Goal: Transaction & Acquisition: Purchase product/service

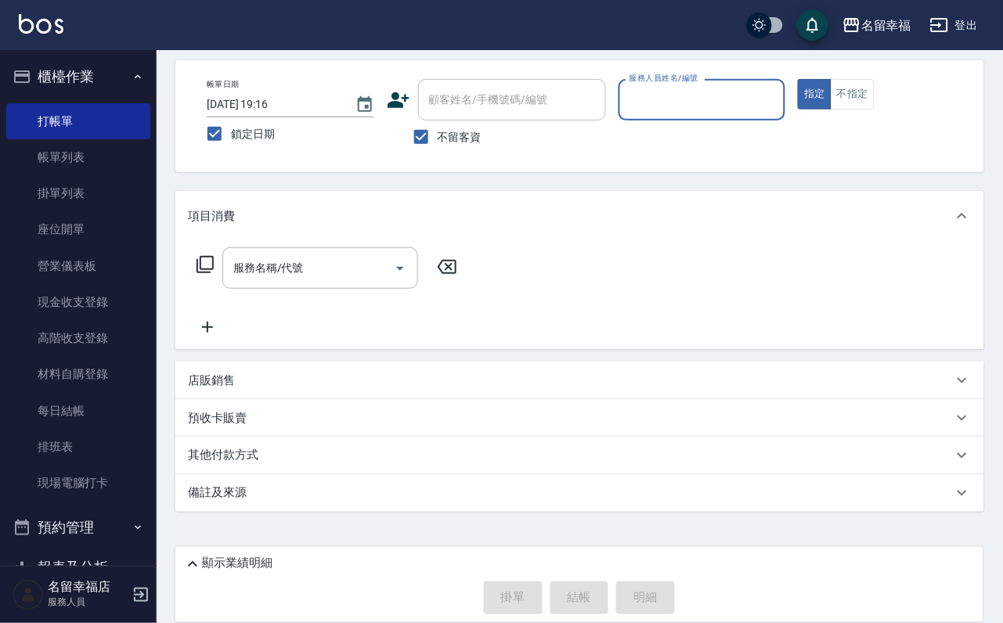
scroll to position [179, 0]
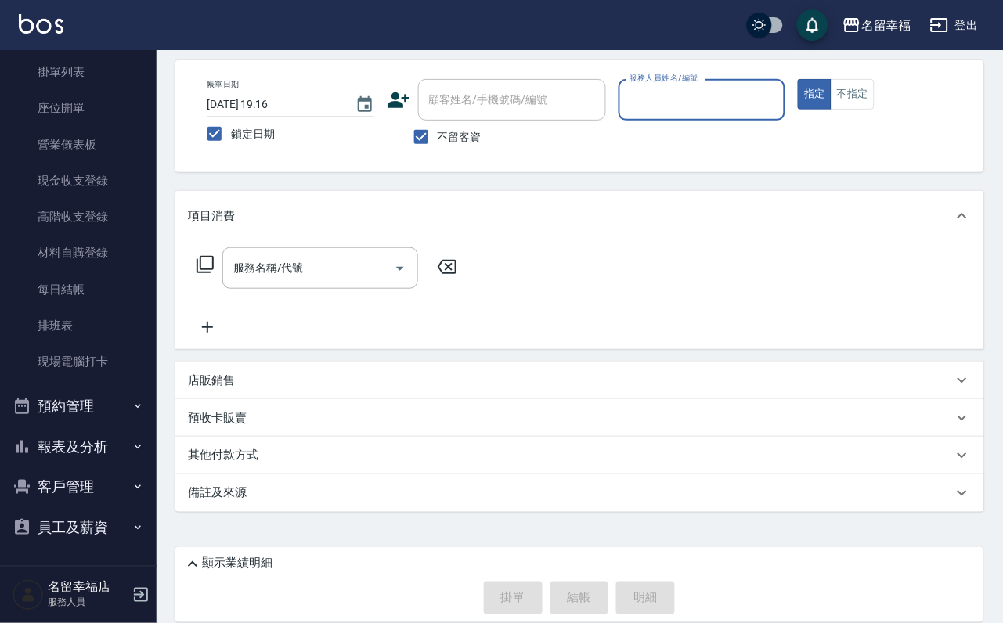
click at [88, 431] on button "報表及分析" at bounding box center [78, 447] width 144 height 41
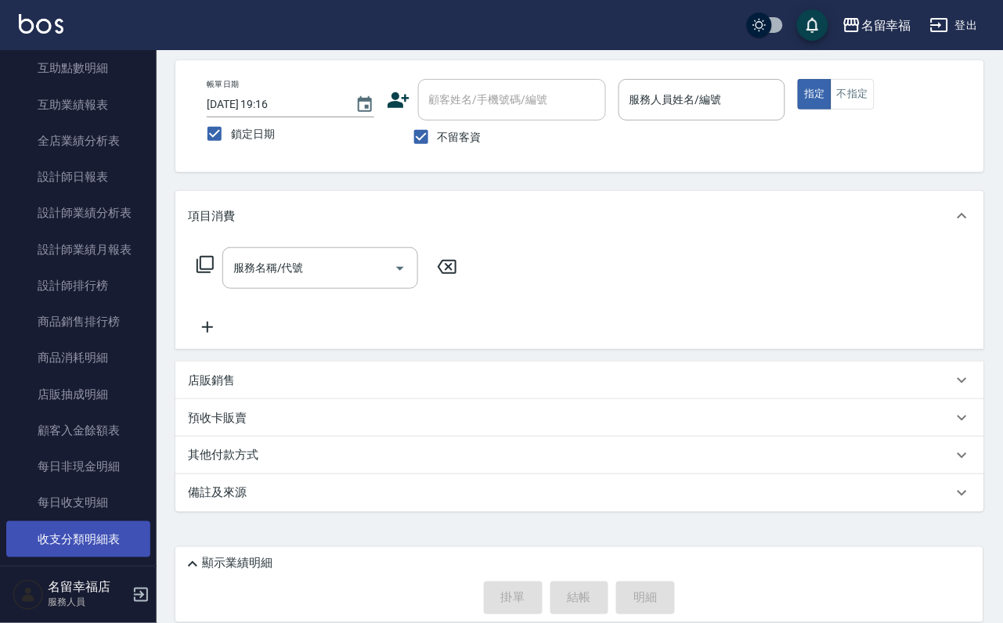
scroll to position [940, 0]
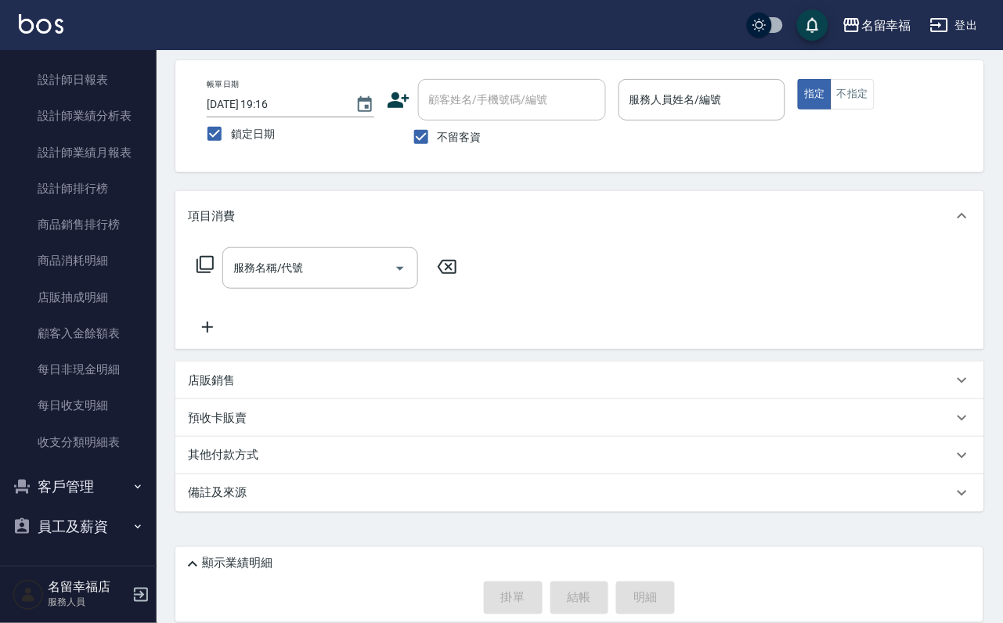
click at [92, 493] on button "客戶管理" at bounding box center [78, 487] width 144 height 41
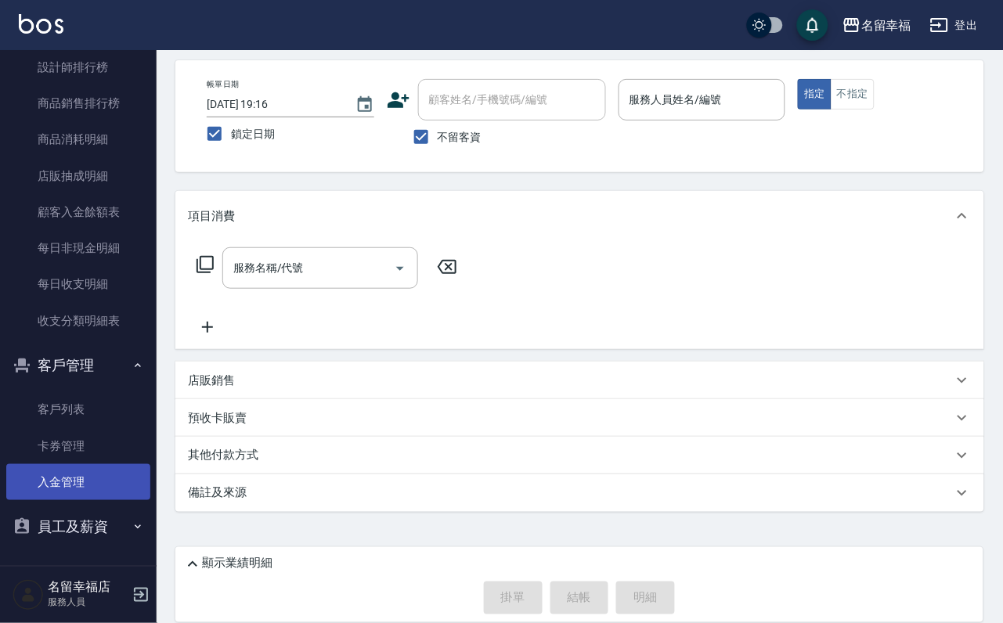
scroll to position [1057, 0]
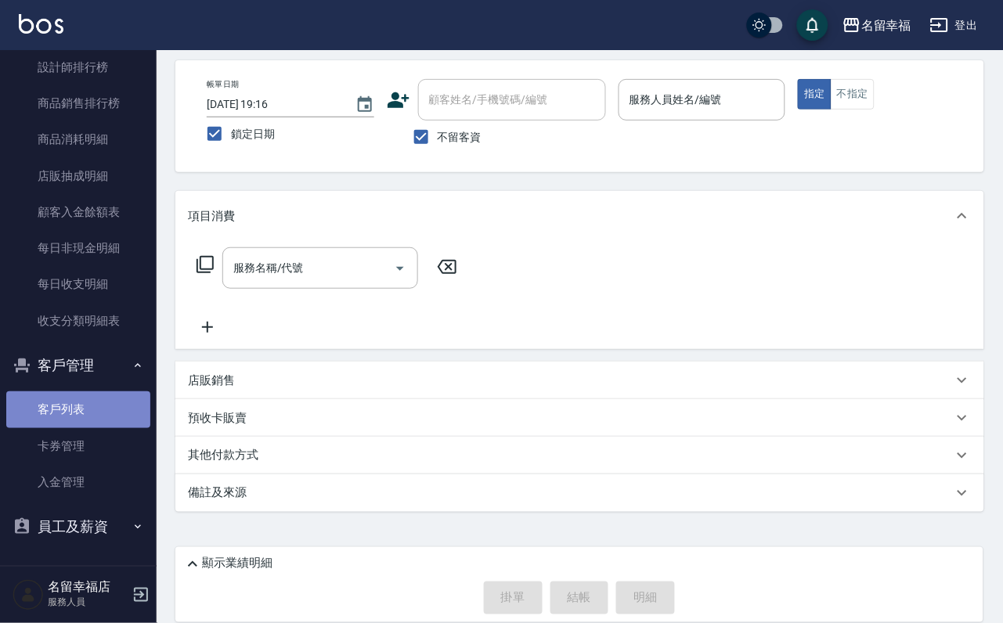
click at [85, 417] on link "客戶列表" at bounding box center [78, 410] width 144 height 36
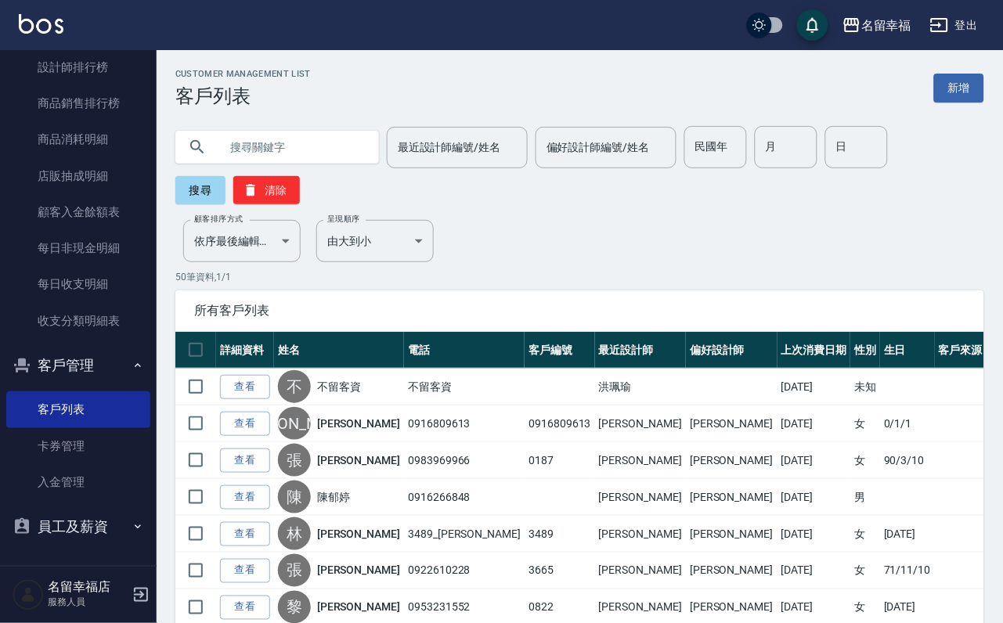
click at [367, 156] on input "text" at bounding box center [292, 147] width 147 height 42
type input "c"
type input "[PERSON_NAME]"
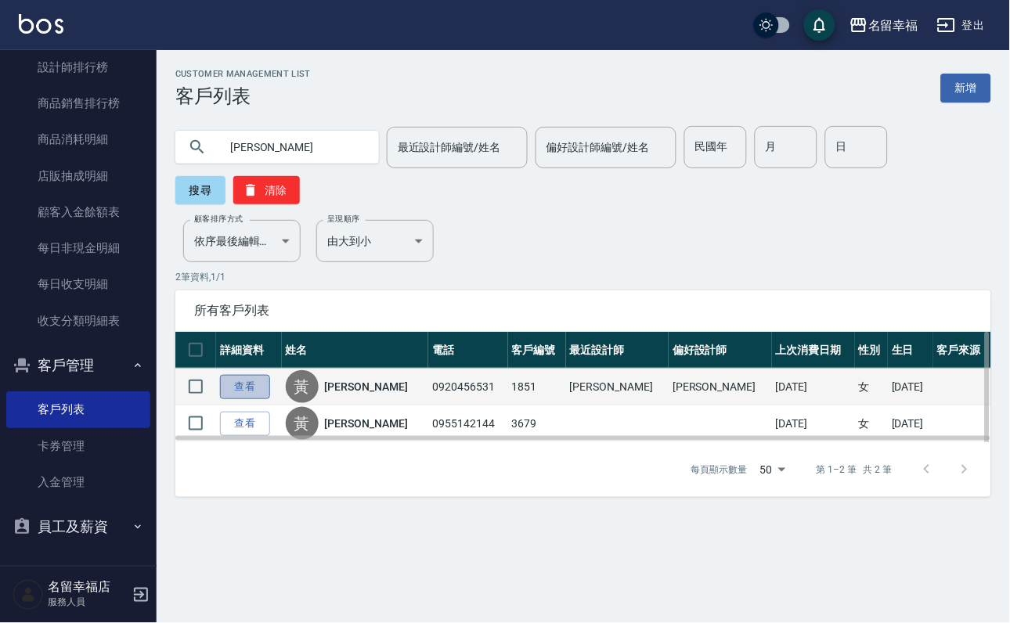
click at [262, 399] on link "查看" at bounding box center [245, 387] width 50 height 24
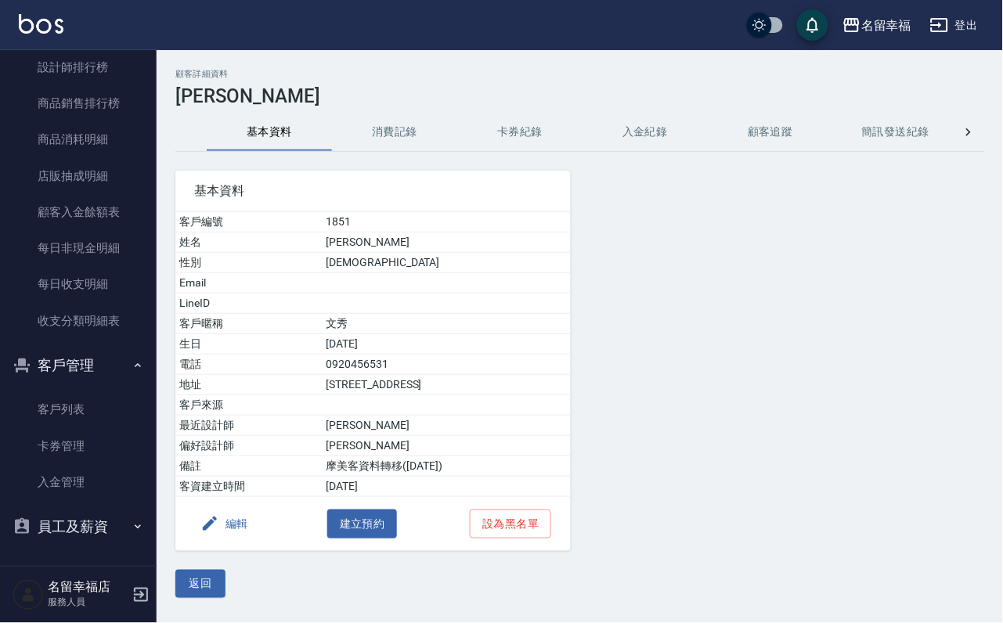
click at [401, 121] on button "消費記錄" at bounding box center [394, 133] width 125 height 38
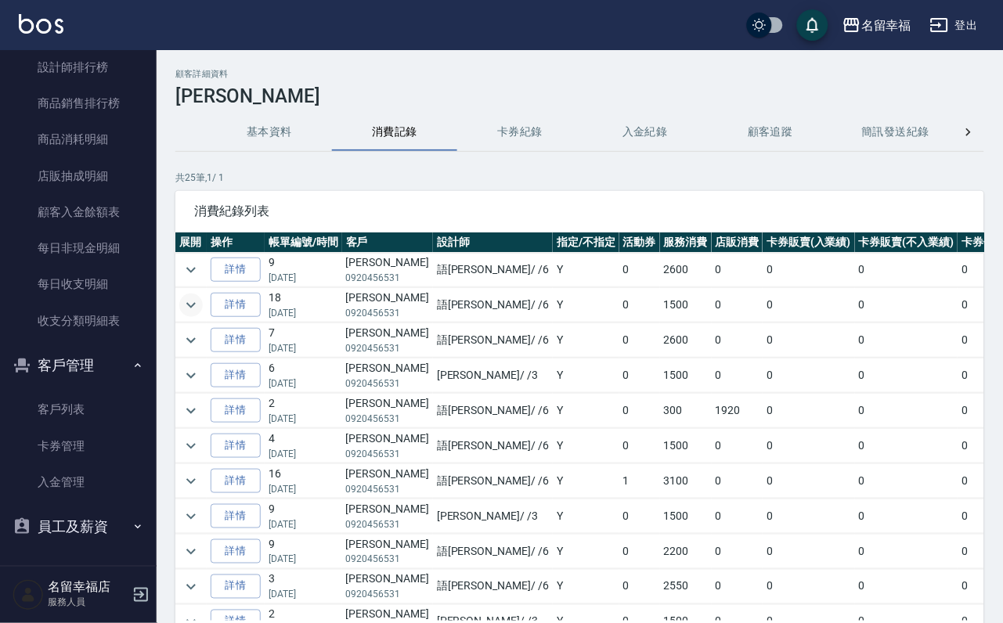
click at [195, 310] on icon "expand row" at bounding box center [191, 305] width 19 height 19
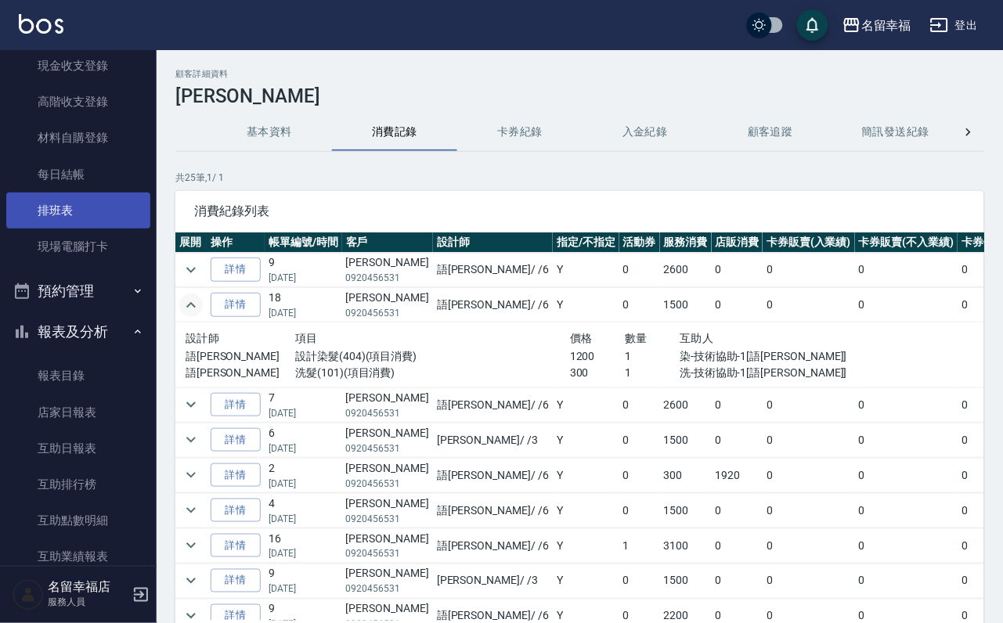
scroll to position [235, 0]
click at [200, 315] on icon "expand row" at bounding box center [191, 305] width 19 height 19
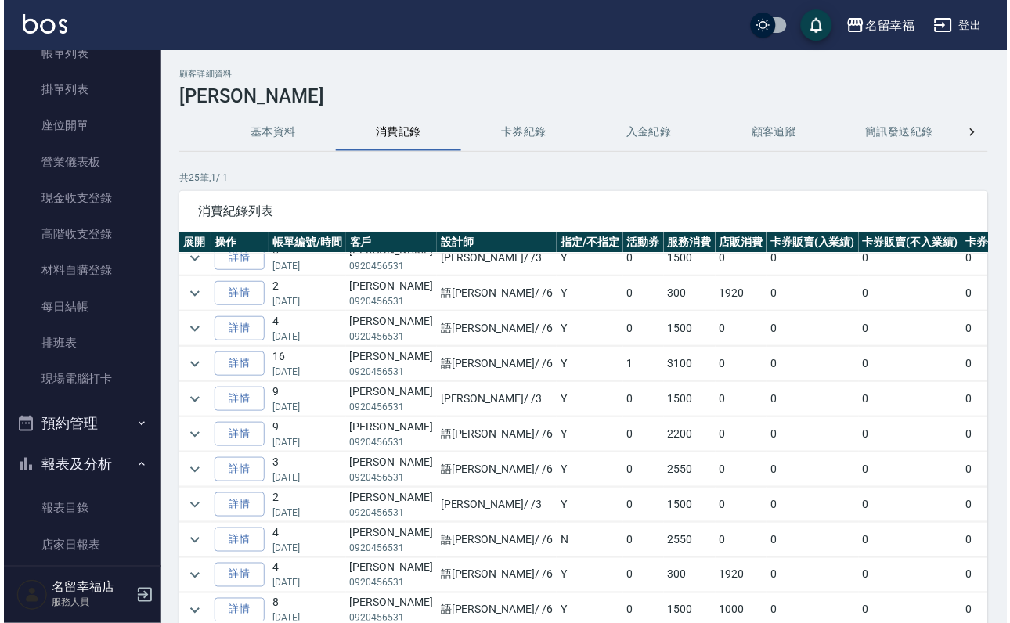
scroll to position [0, 0]
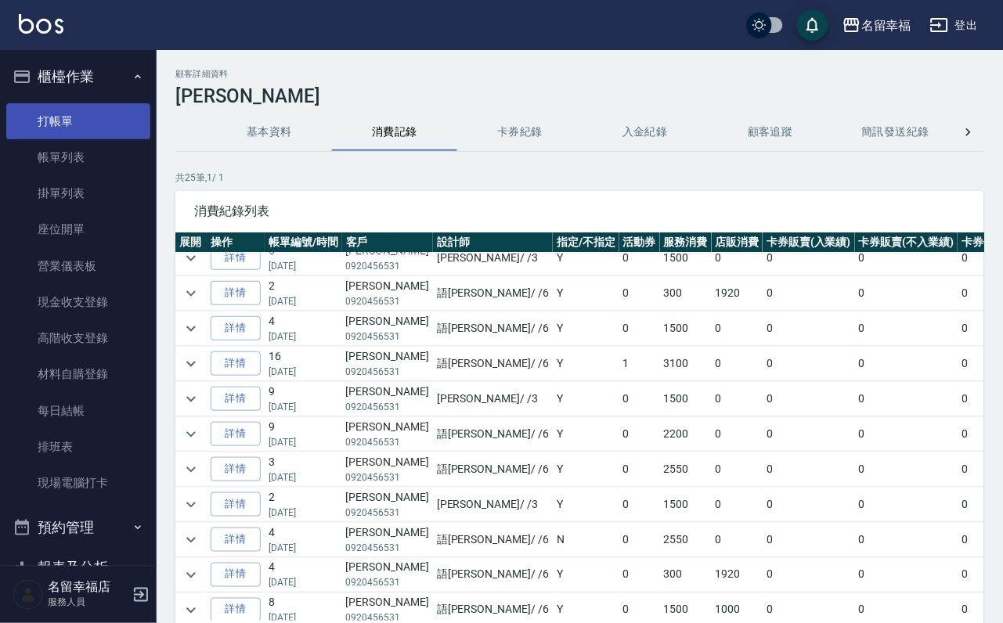
click at [53, 116] on link "打帳單" at bounding box center [78, 121] width 144 height 36
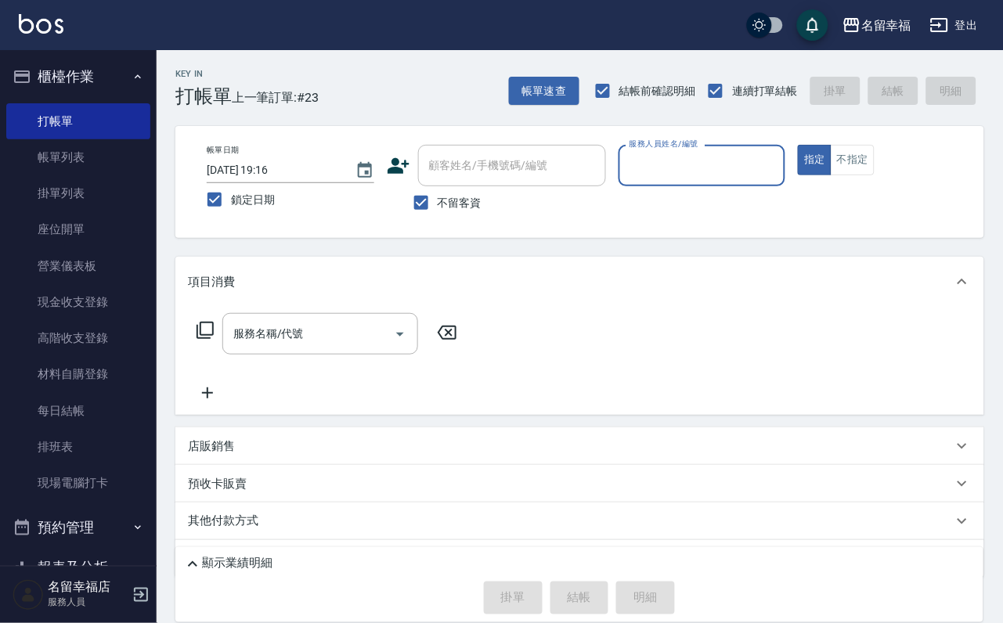
click at [779, 176] on input "服務人員姓名/編號" at bounding box center [703, 165] width 154 height 27
type input "[PERSON_NAME]-3"
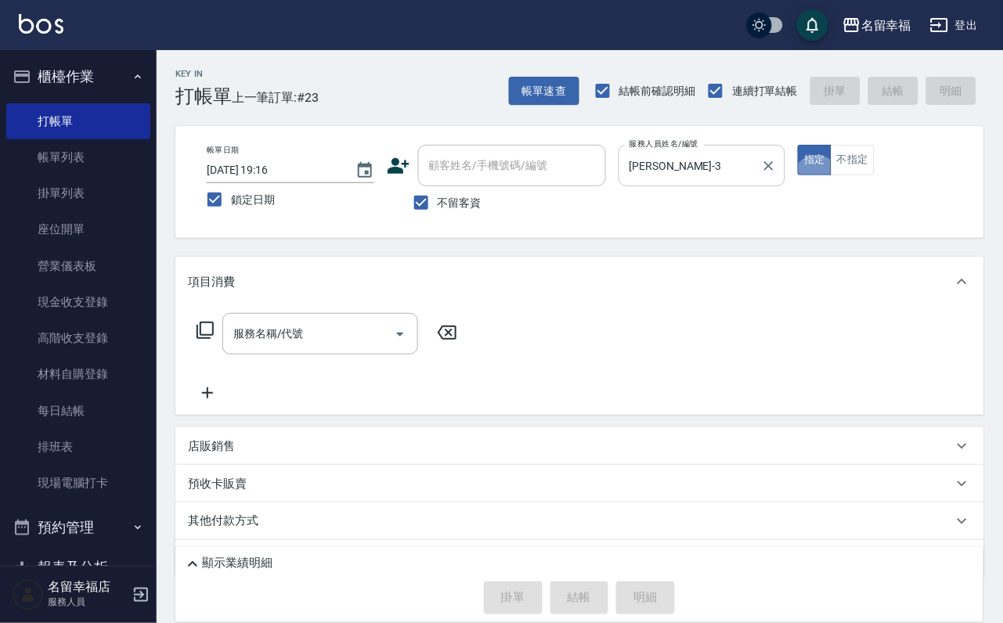
type button "true"
click at [875, 168] on button "不指定" at bounding box center [853, 160] width 44 height 31
click at [215, 340] on icon at bounding box center [205, 330] width 19 height 19
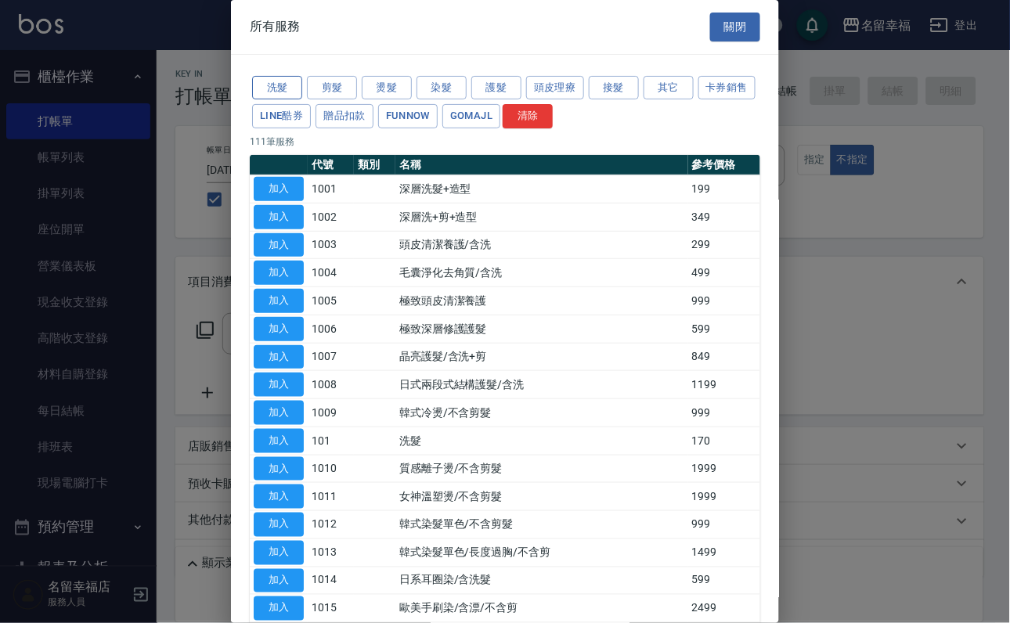
click at [269, 83] on button "洗髮" at bounding box center [277, 88] width 50 height 24
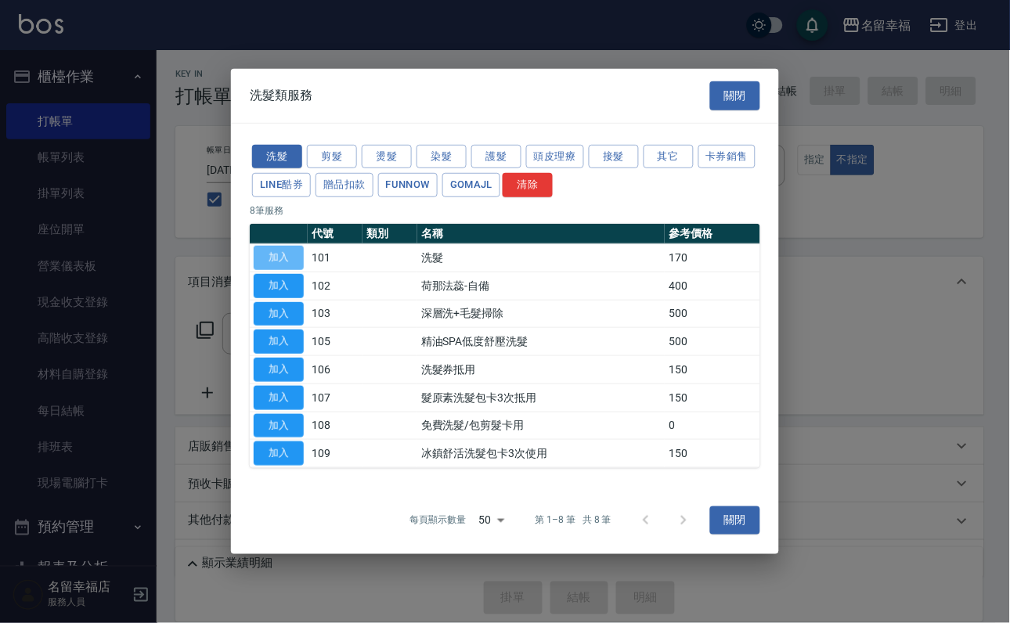
click at [291, 246] on button "加入" at bounding box center [279, 258] width 50 height 24
type input "洗髮(101)"
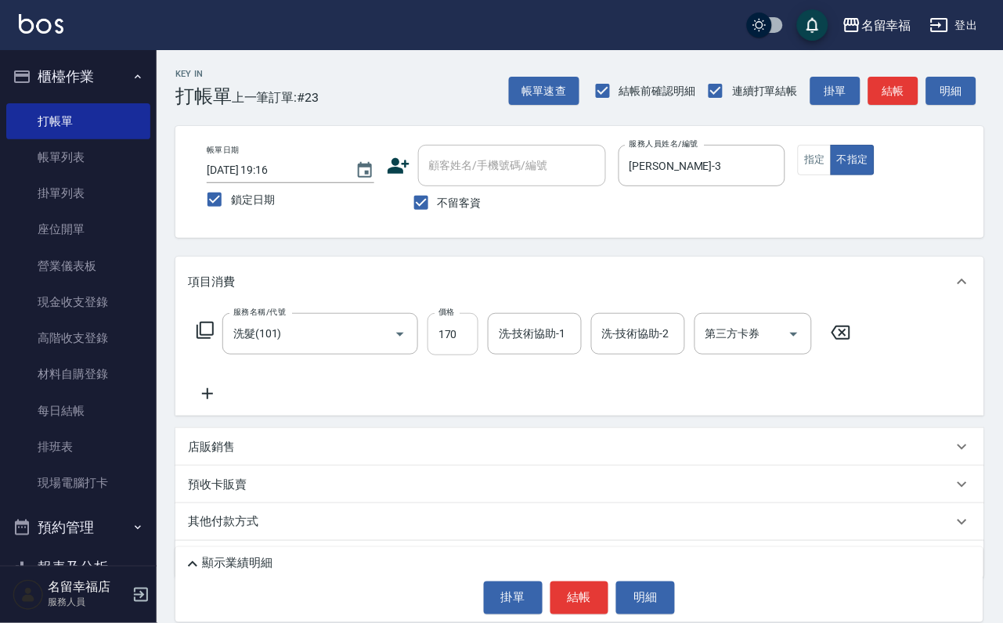
click at [479, 349] on input "170" at bounding box center [453, 334] width 51 height 42
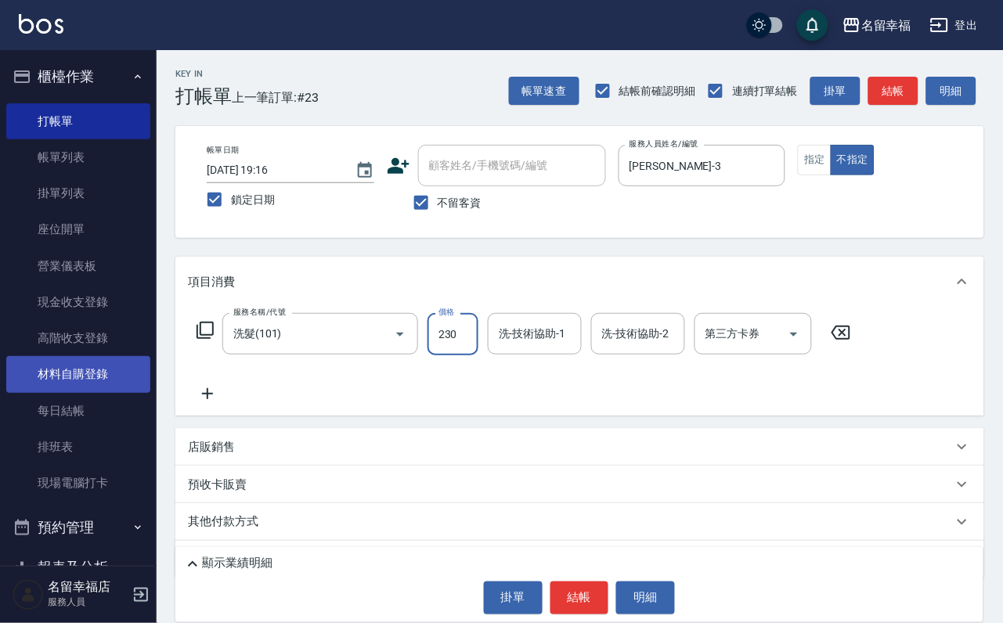
type input "230"
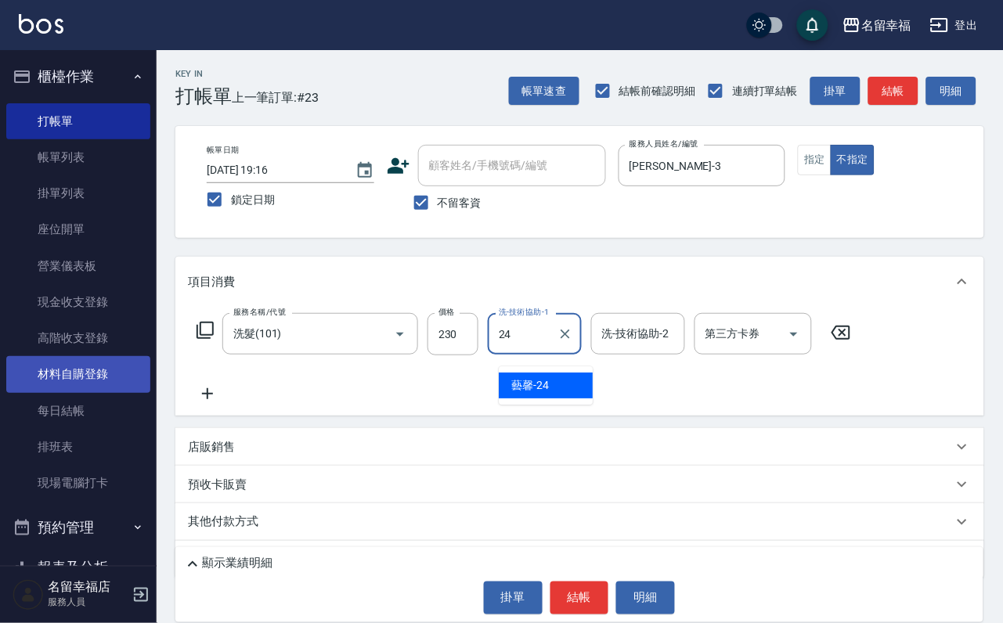
type input "藝馨-24"
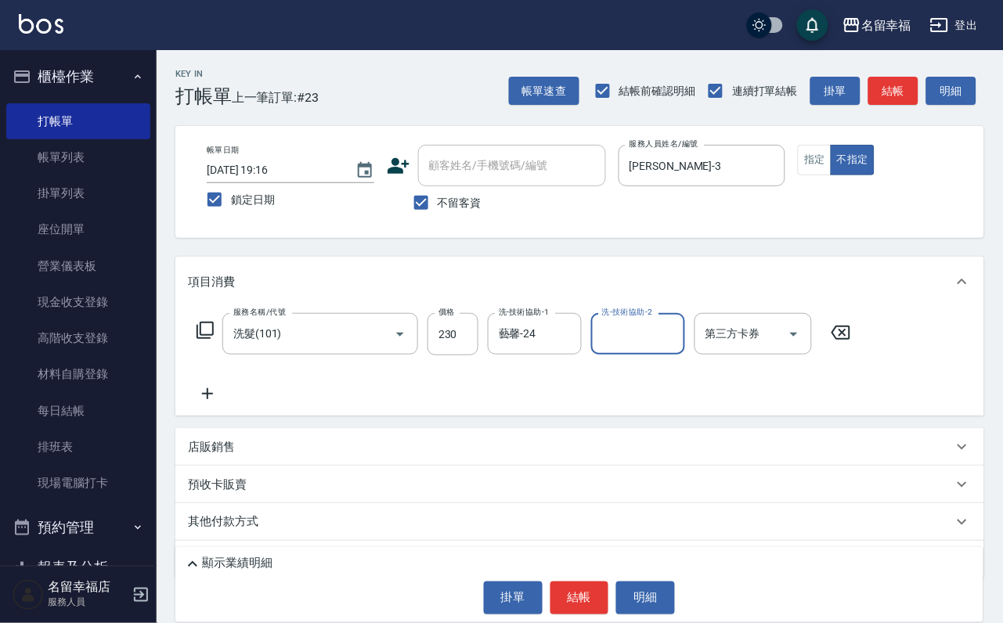
click at [210, 340] on icon at bounding box center [205, 330] width 19 height 19
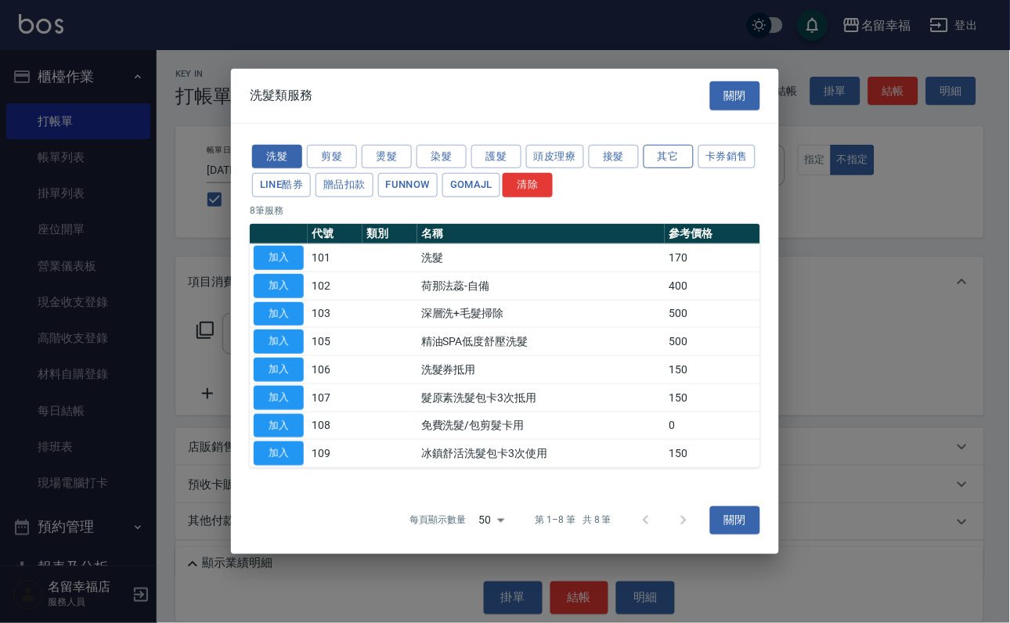
click at [694, 144] on button "其它" at bounding box center [669, 156] width 50 height 24
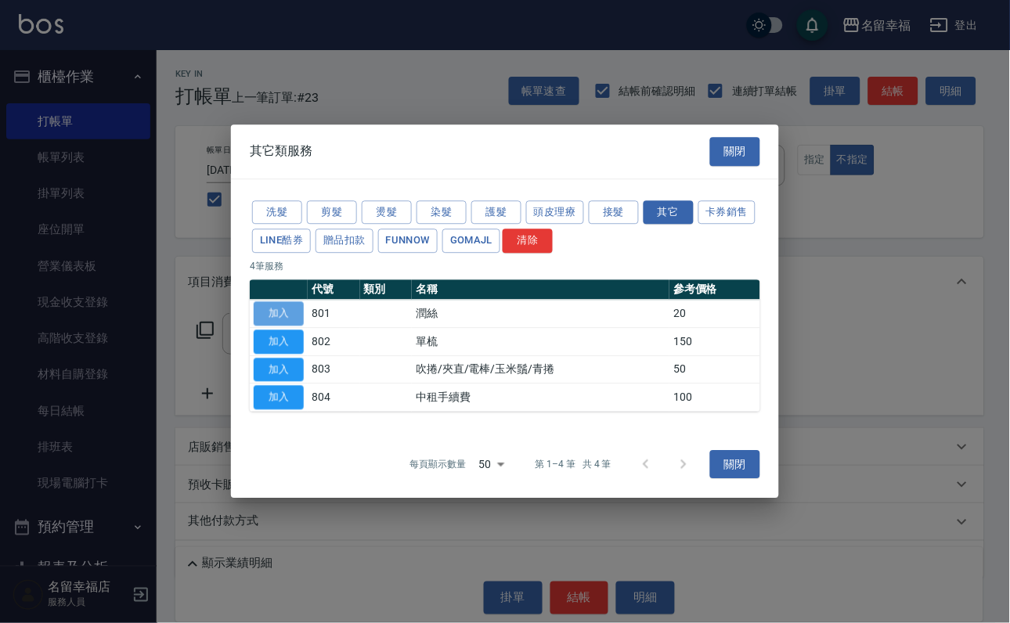
click at [272, 309] on button "加入" at bounding box center [279, 314] width 50 height 24
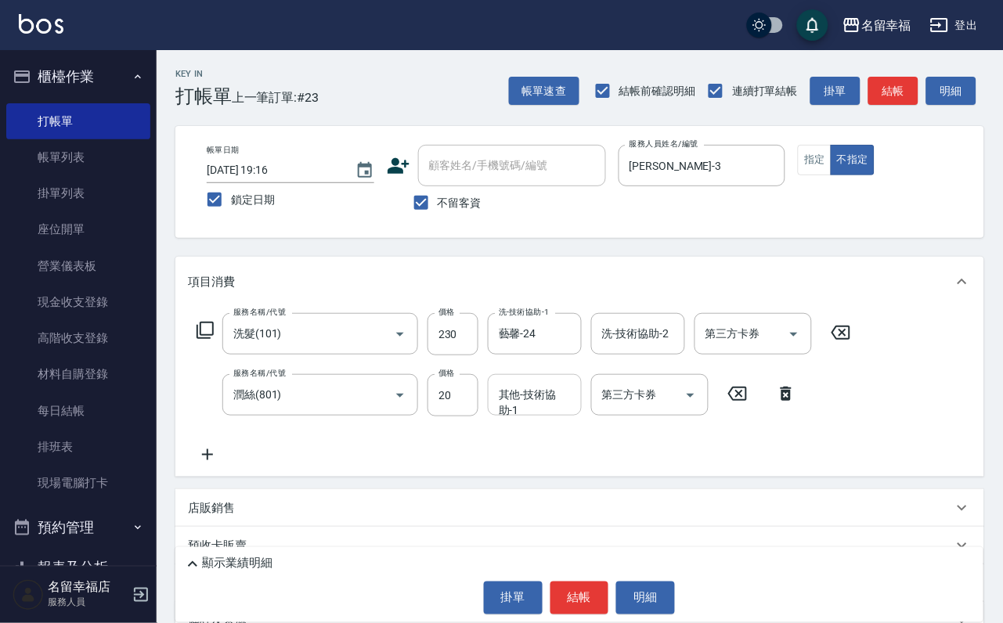
click at [543, 415] on div "其他-技術協助-1 其他-技術協助-1" at bounding box center [535, 395] width 94 height 42
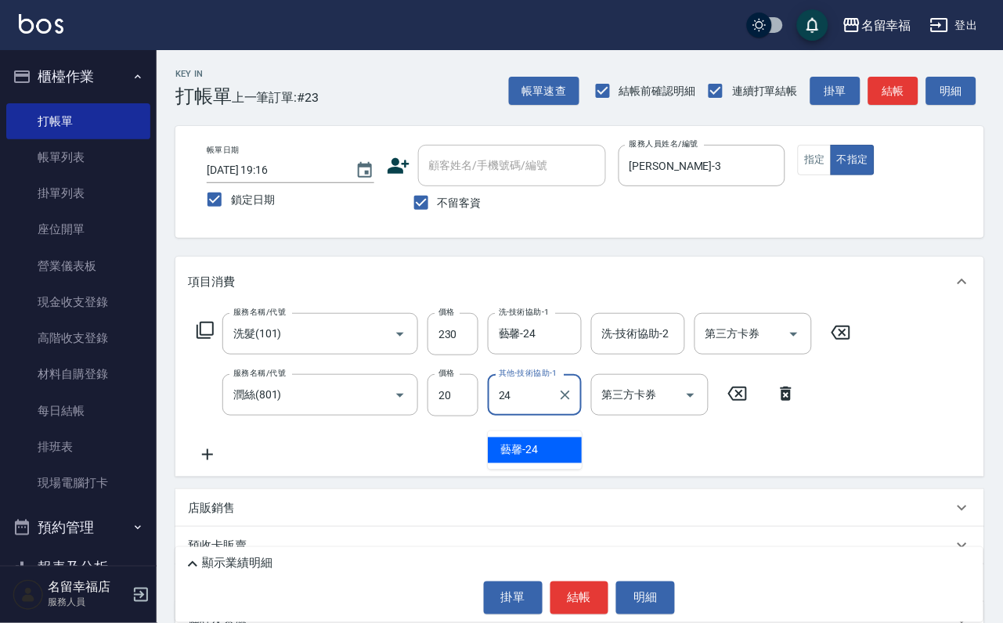
type input "藝馨-24"
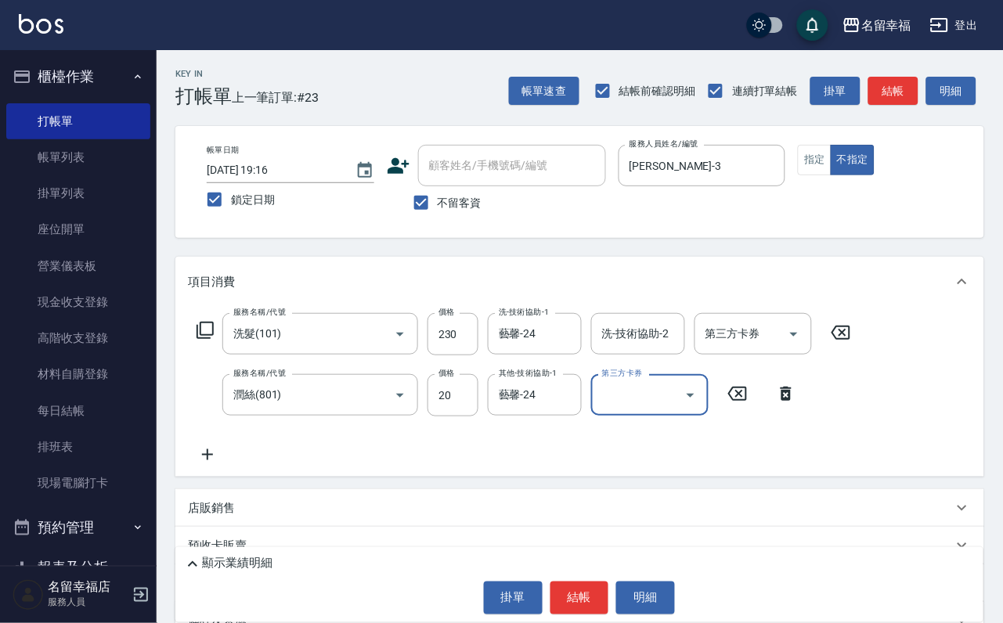
click at [213, 340] on icon at bounding box center [205, 330] width 19 height 19
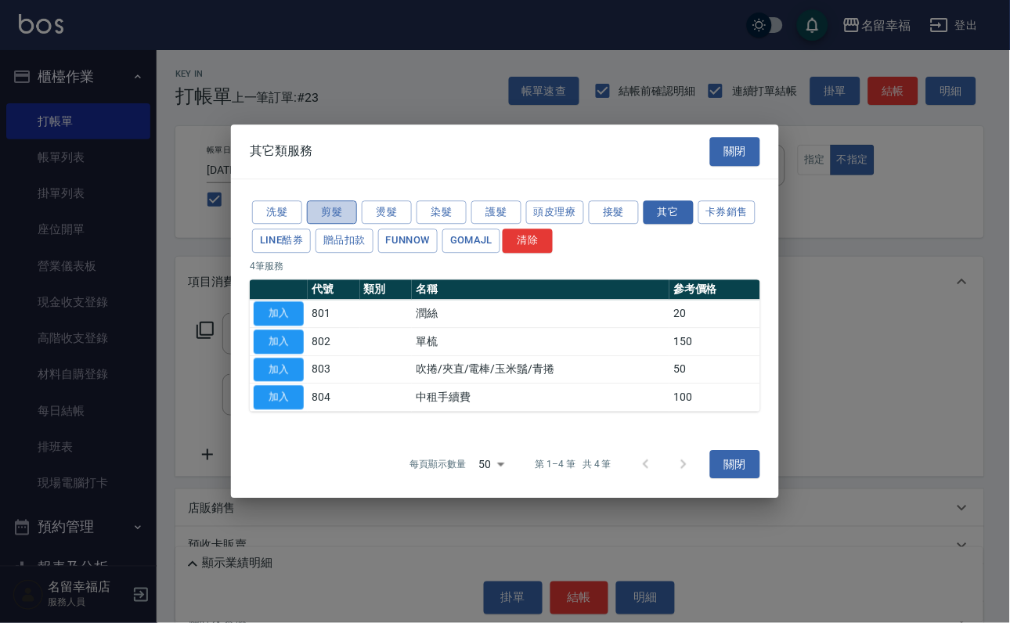
click at [349, 201] on button "剪髮" at bounding box center [332, 213] width 50 height 24
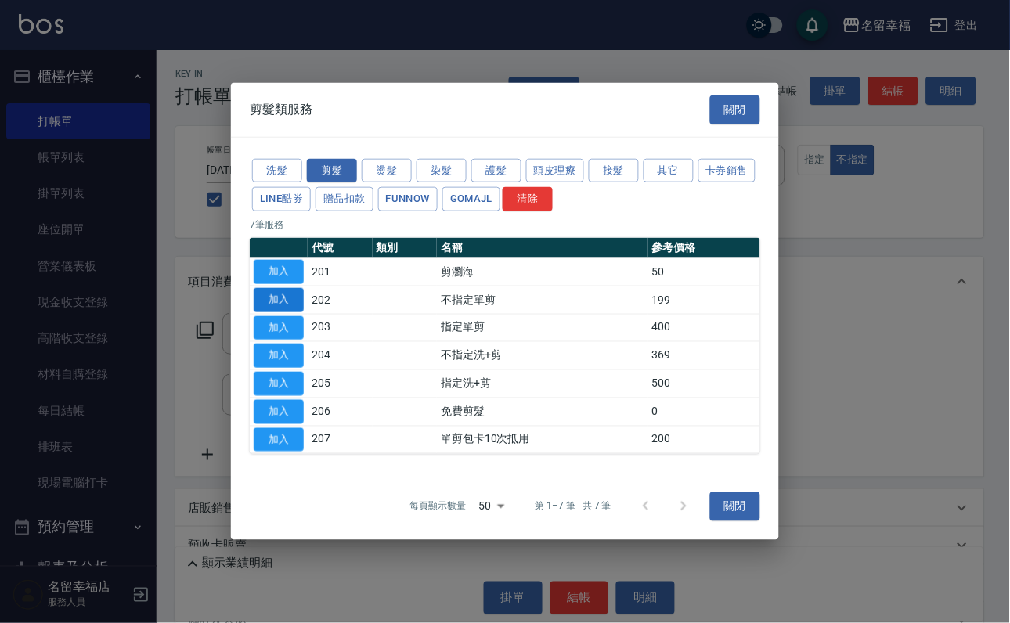
click at [270, 292] on button "加入" at bounding box center [279, 300] width 50 height 24
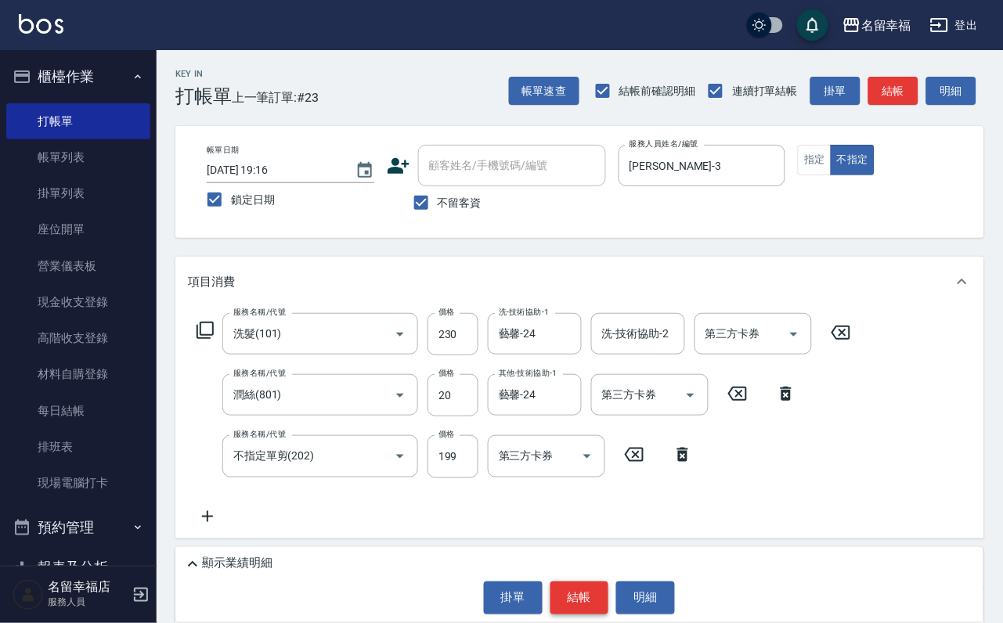
click at [595, 582] on button "結帳" at bounding box center [580, 598] width 59 height 33
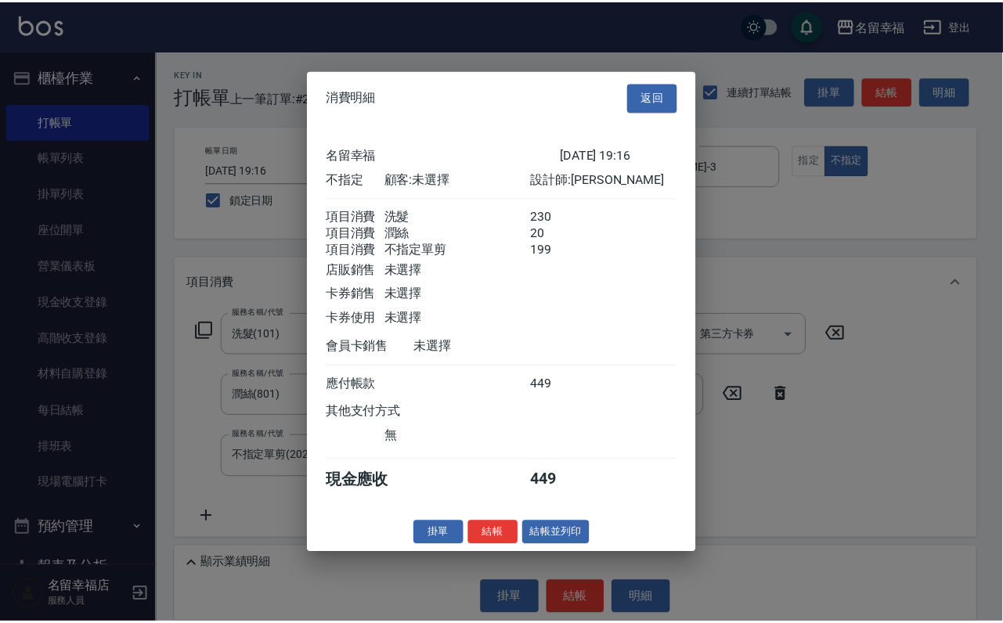
scroll to position [340, 0]
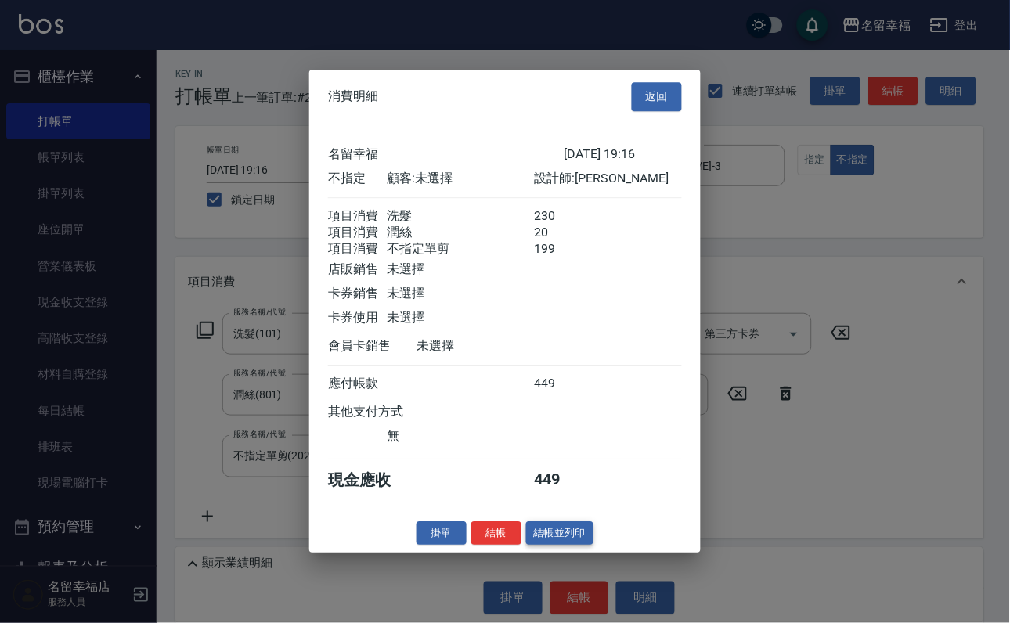
click at [569, 546] on button "結帳並列印" at bounding box center [560, 534] width 68 height 24
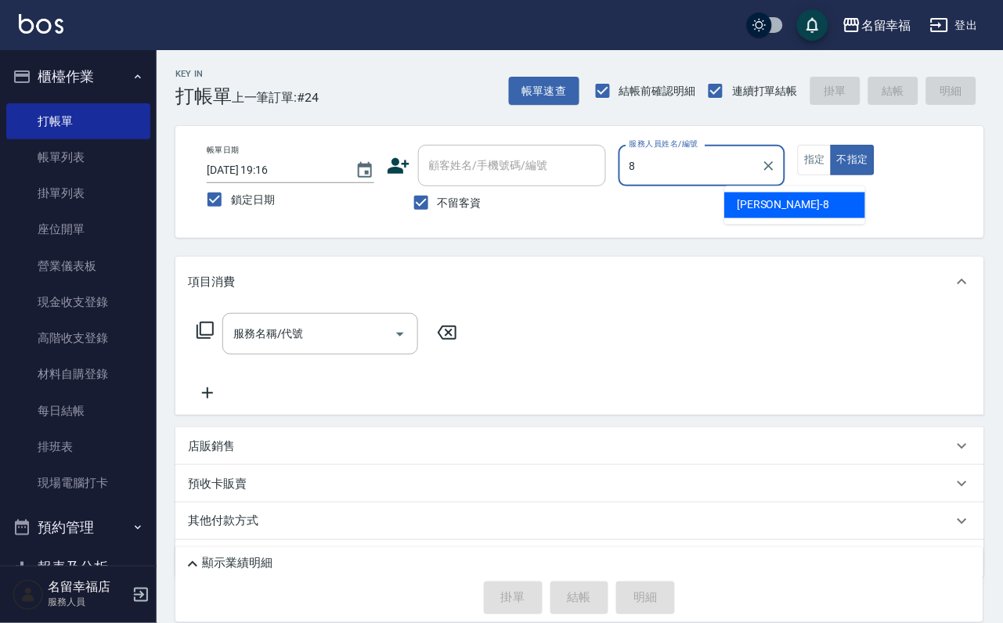
type input "[PERSON_NAME]-8"
type button "false"
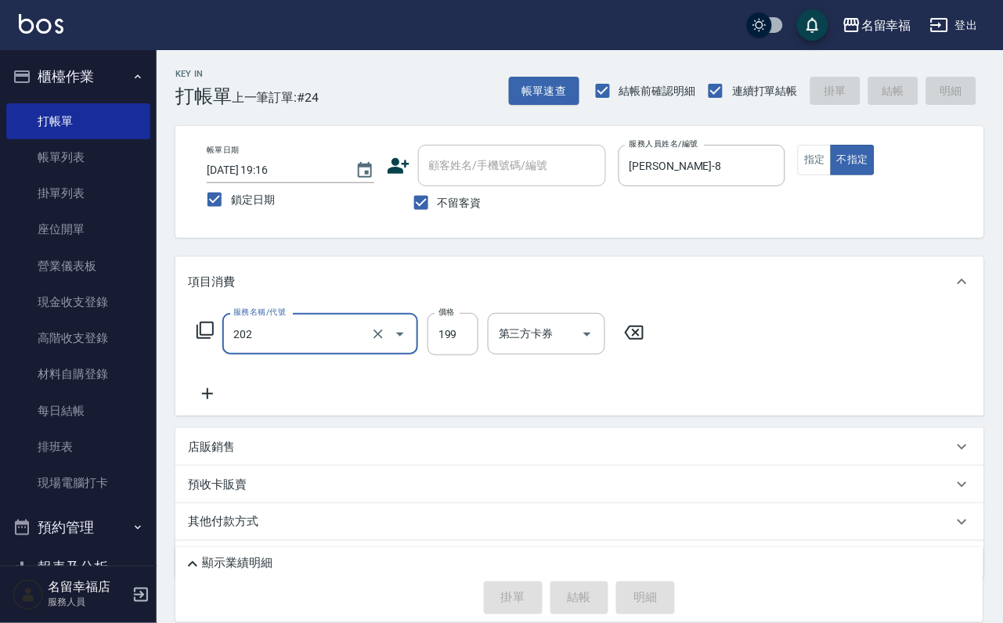
type input "202"
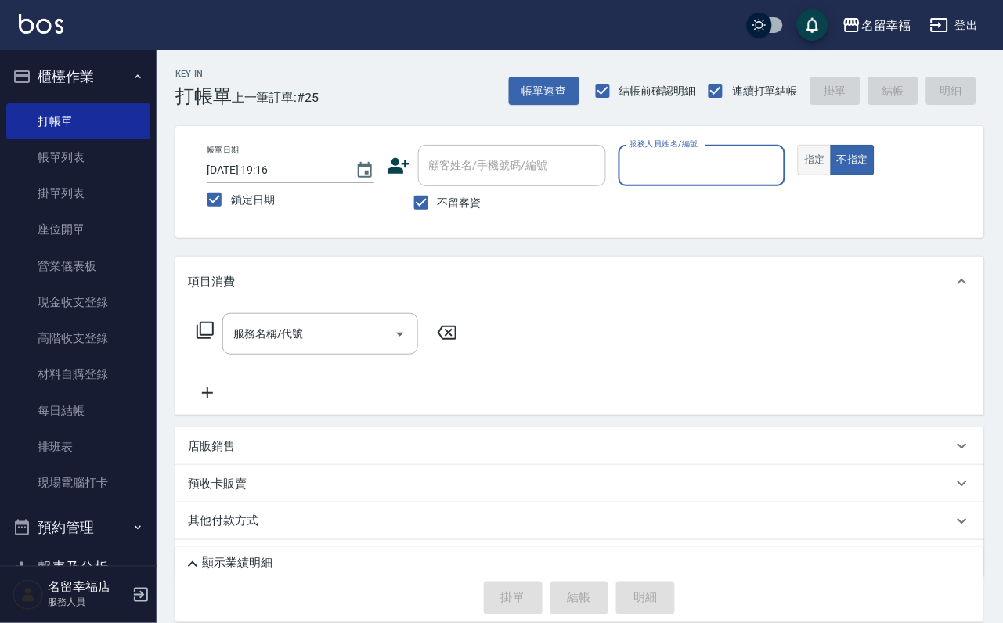
click at [832, 175] on button "指定" at bounding box center [815, 160] width 34 height 31
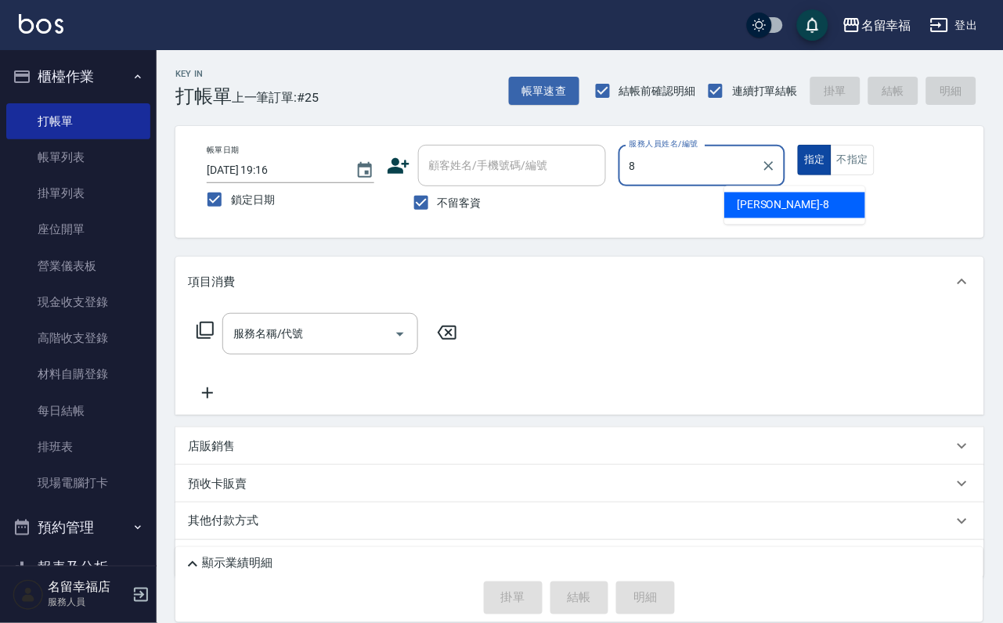
type input "[PERSON_NAME]-8"
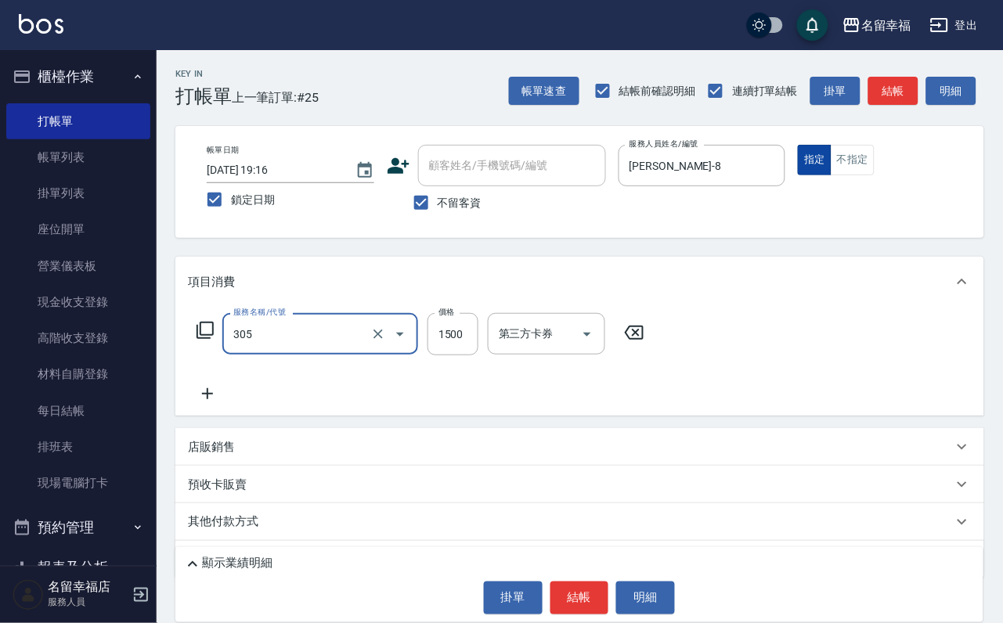
type input "設計燙髮1500(305)"
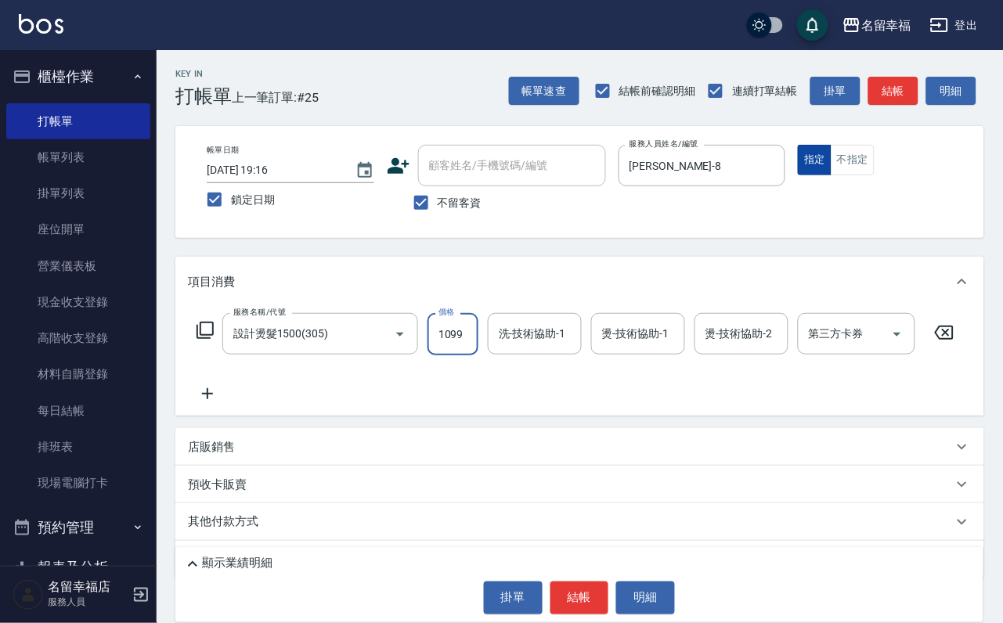
scroll to position [0, 1]
type input "1099"
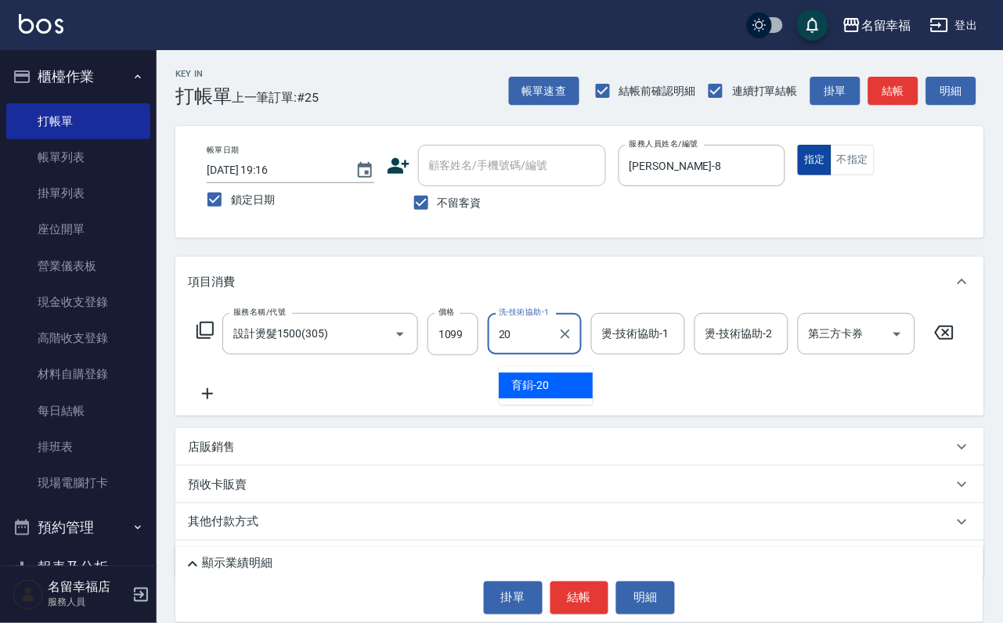
type input "育鋗-20"
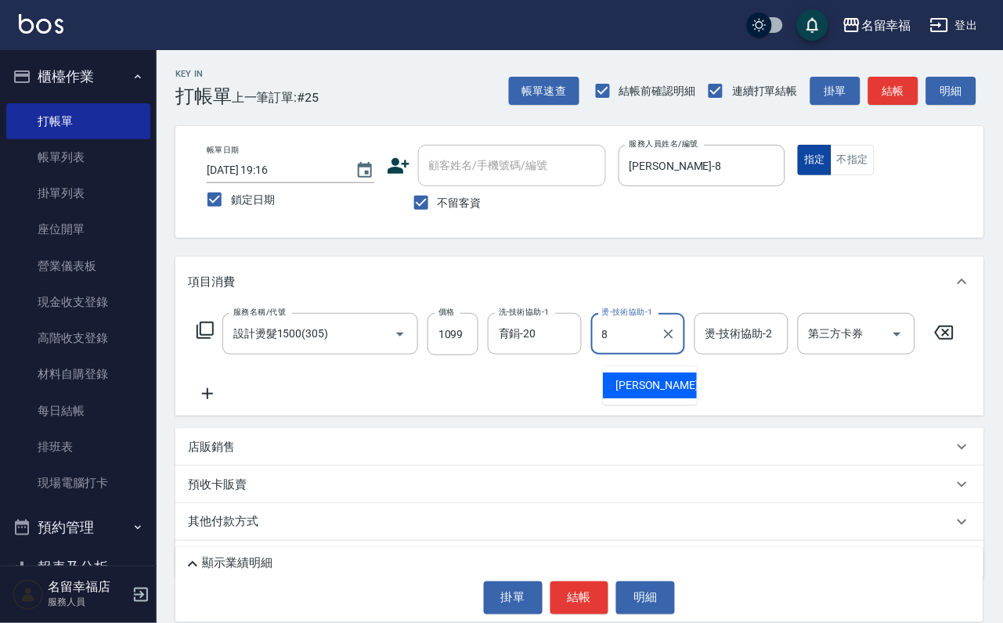
type input "[PERSON_NAME]-8"
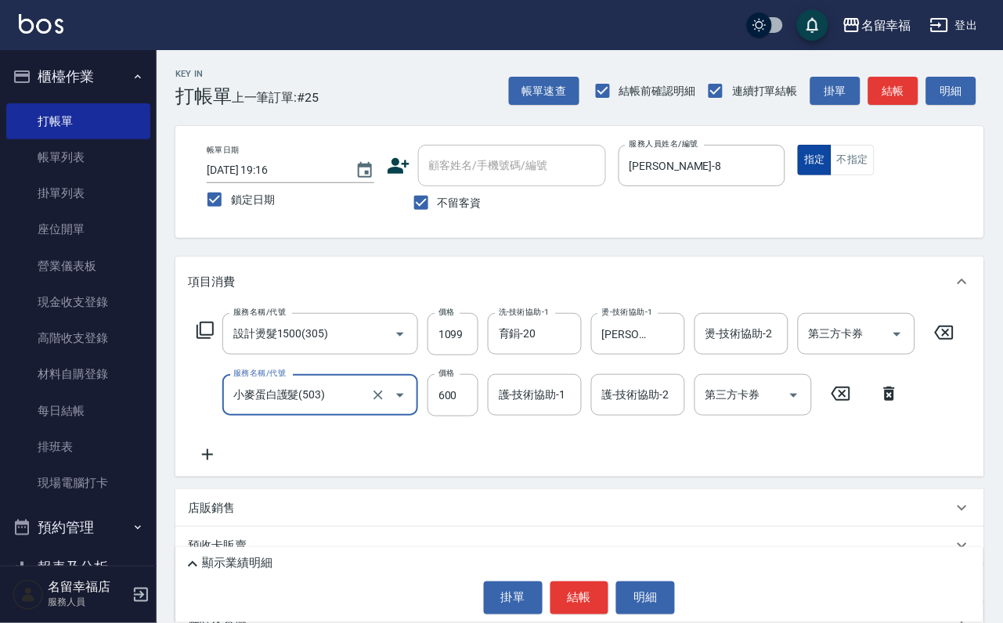
type input "小麥蛋白護髮(503)"
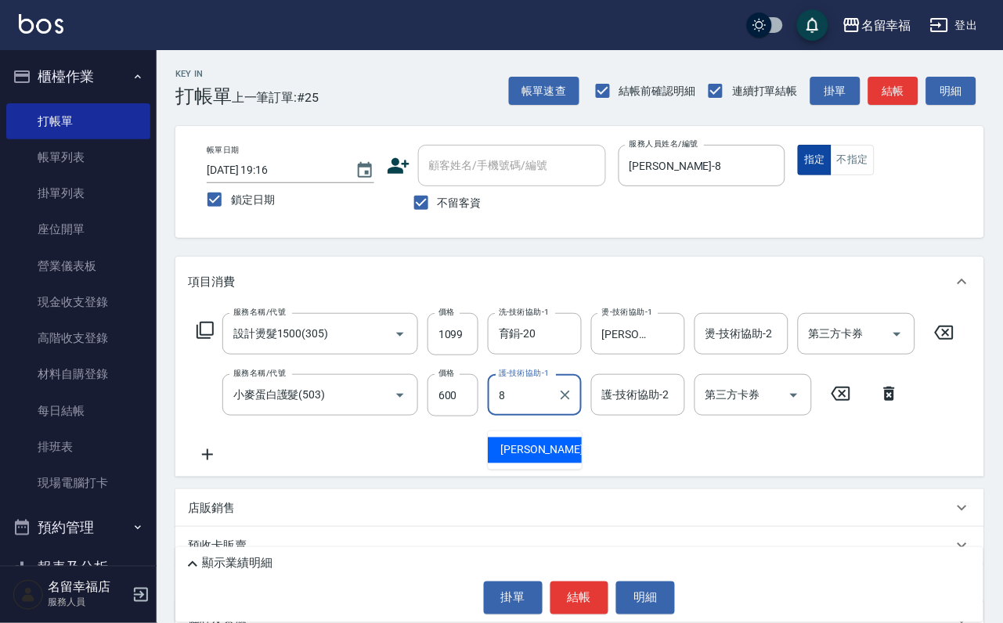
type input "[PERSON_NAME]-8"
